Goal: Information Seeking & Learning: Learn about a topic

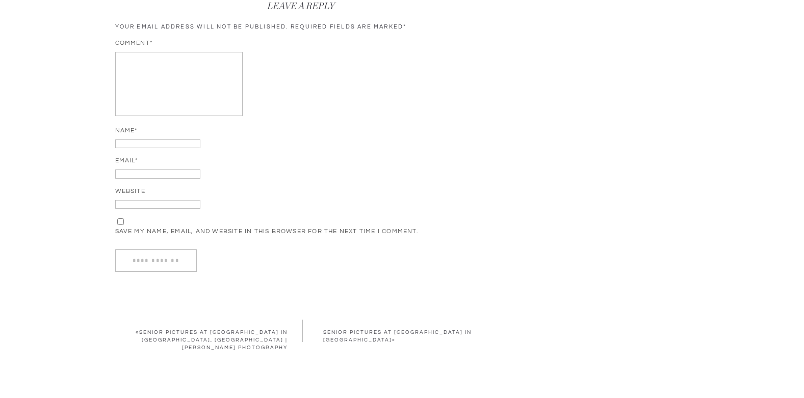
scroll to position [2497, 0]
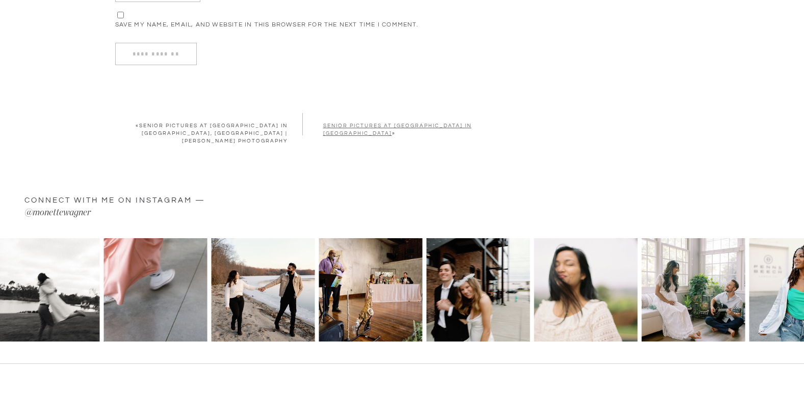
click at [336, 133] on link "Senior Pictures at [GEOGRAPHIC_DATA] in [GEOGRAPHIC_DATA]" at bounding box center [397, 129] width 148 height 13
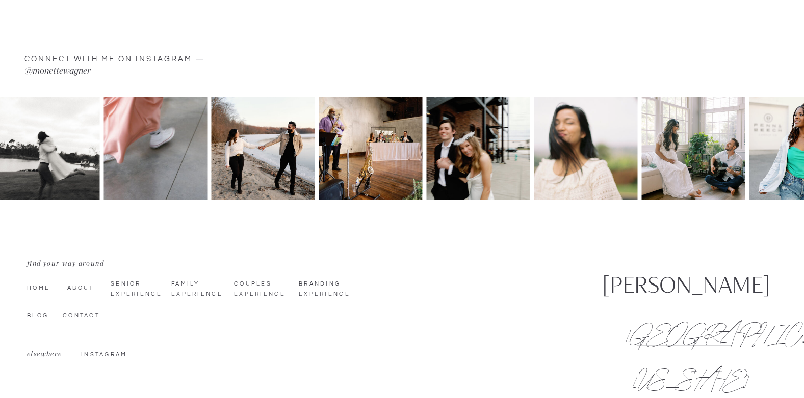
scroll to position [2802, 0]
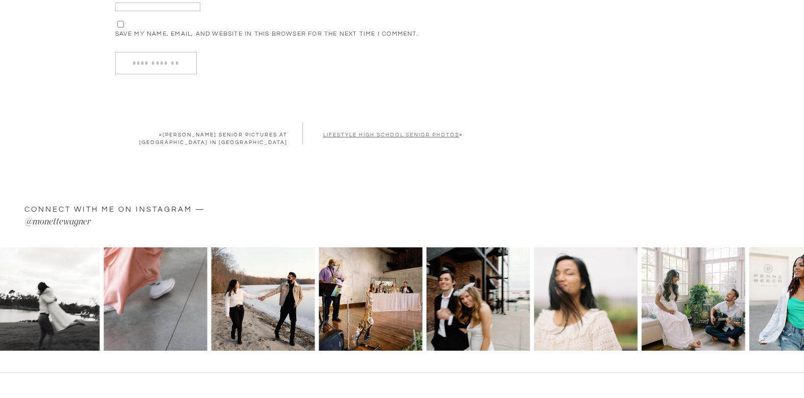
click at [419, 136] on link "Lifestyle High School Senior Photos" at bounding box center [391, 134] width 136 height 5
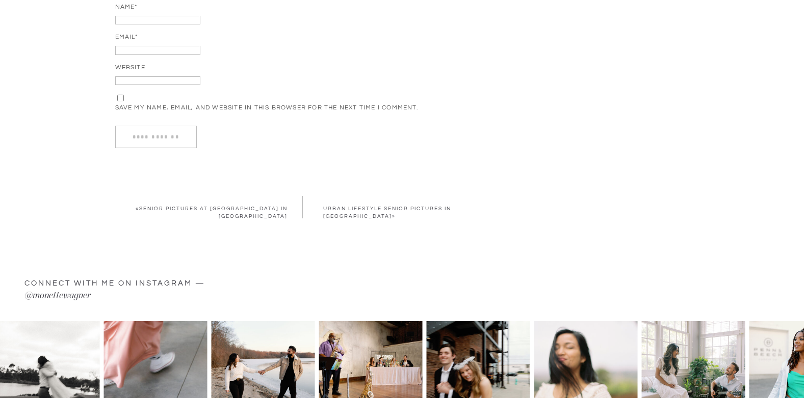
scroll to position [3261, 0]
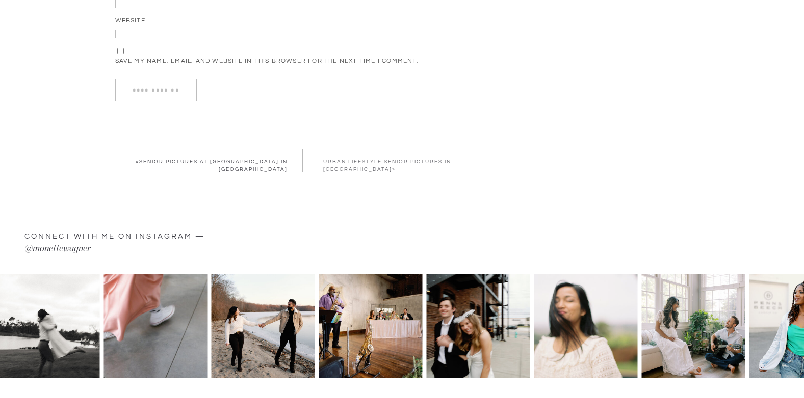
click at [357, 169] on link "Urban Lifestyle Senior Pictures in [GEOGRAPHIC_DATA]" at bounding box center [387, 165] width 128 height 13
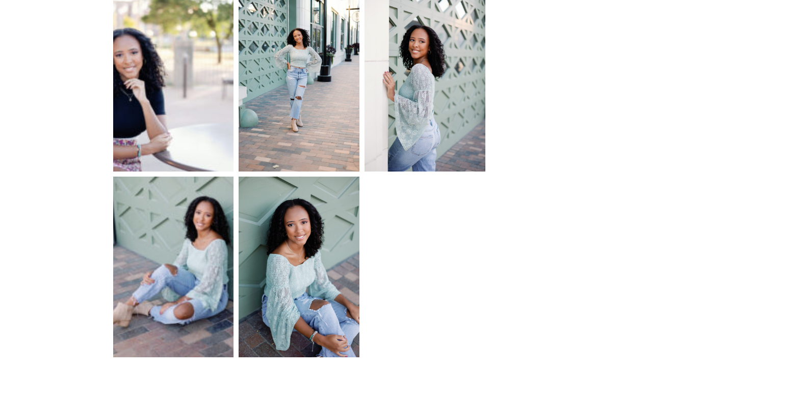
scroll to position [1529, 0]
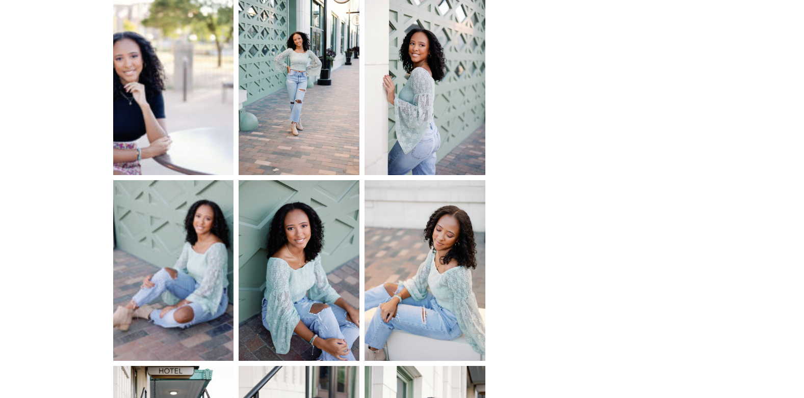
drag, startPoint x: 341, startPoint y: 189, endPoint x: 619, endPoint y: 363, distance: 327.7
click at [619, 363] on div "[DATE] I am obsessed with [PERSON_NAME]’s urban lifestyle senior pictures in [G…" at bounding box center [402, 344] width 804 height 3526
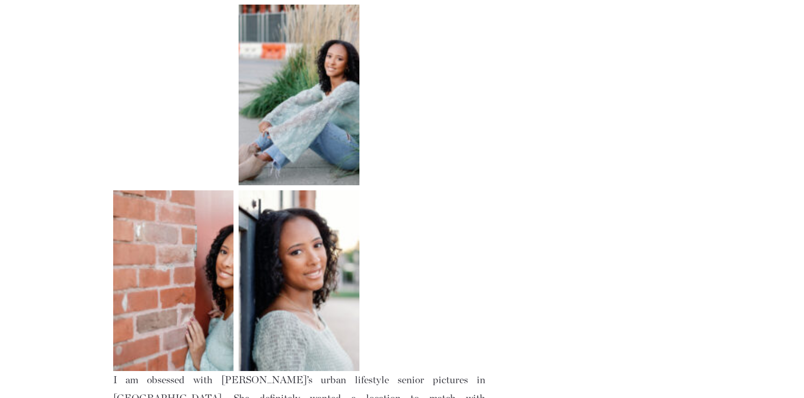
scroll to position [2802, 0]
